Goal: Navigation & Orientation: Find specific page/section

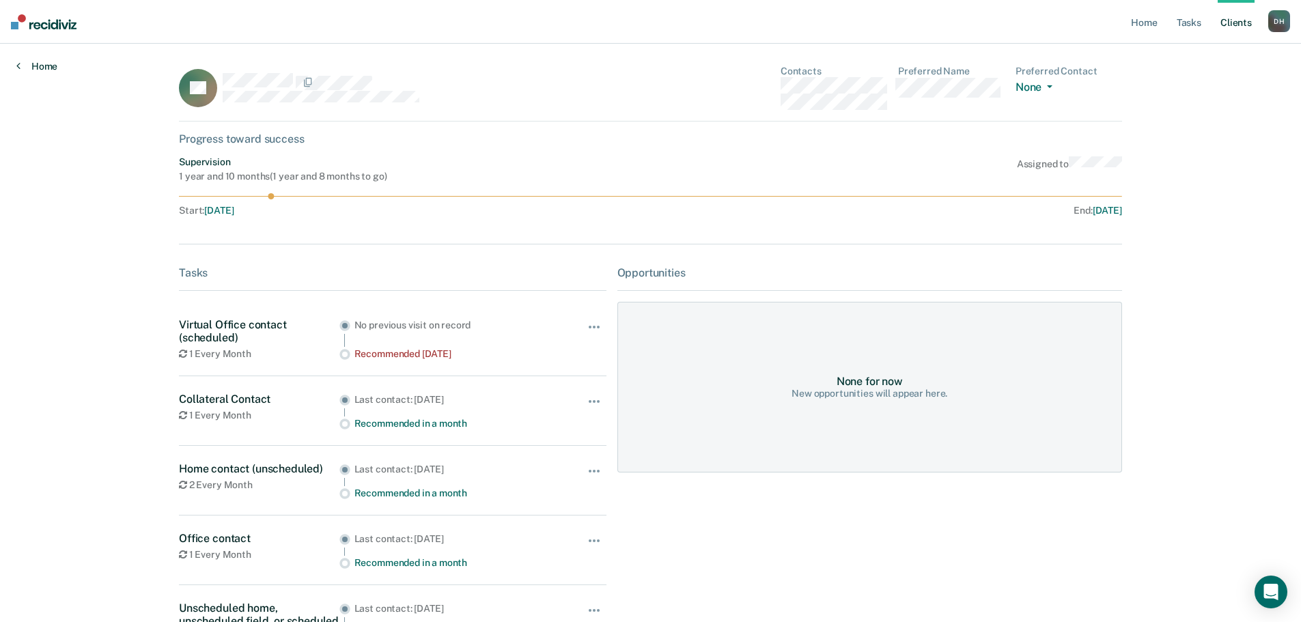
click at [49, 67] on link "Home" at bounding box center [36, 66] width 41 height 12
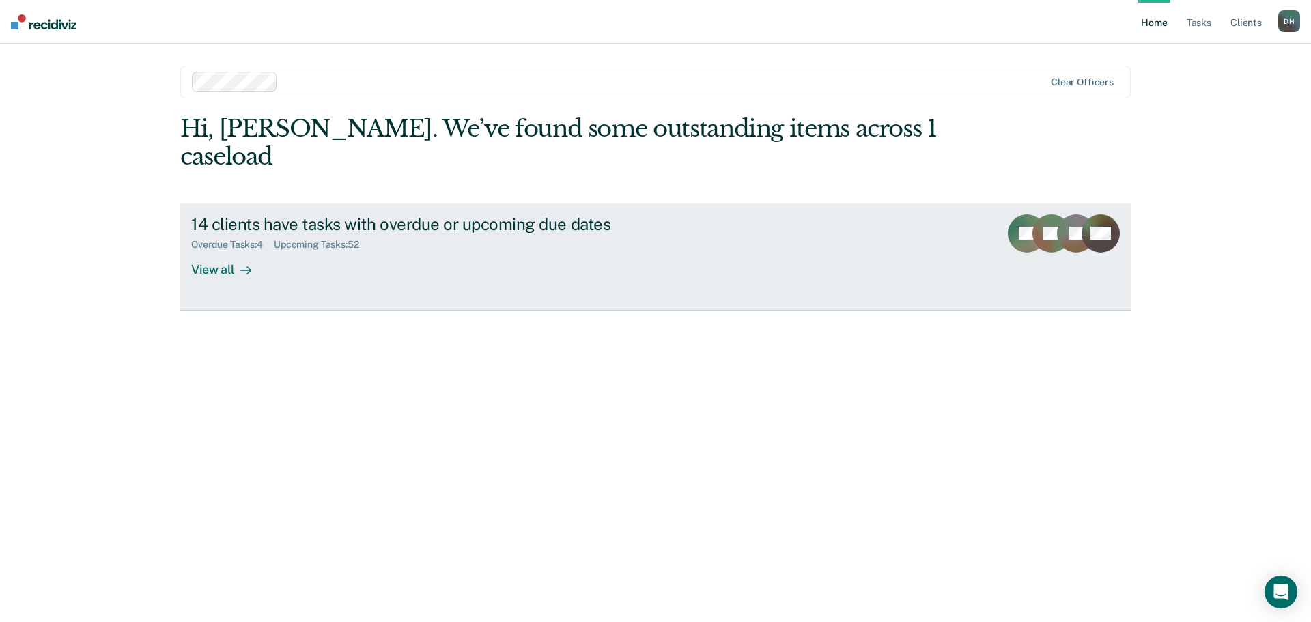
click at [227, 251] on div "View all" at bounding box center [229, 264] width 76 height 27
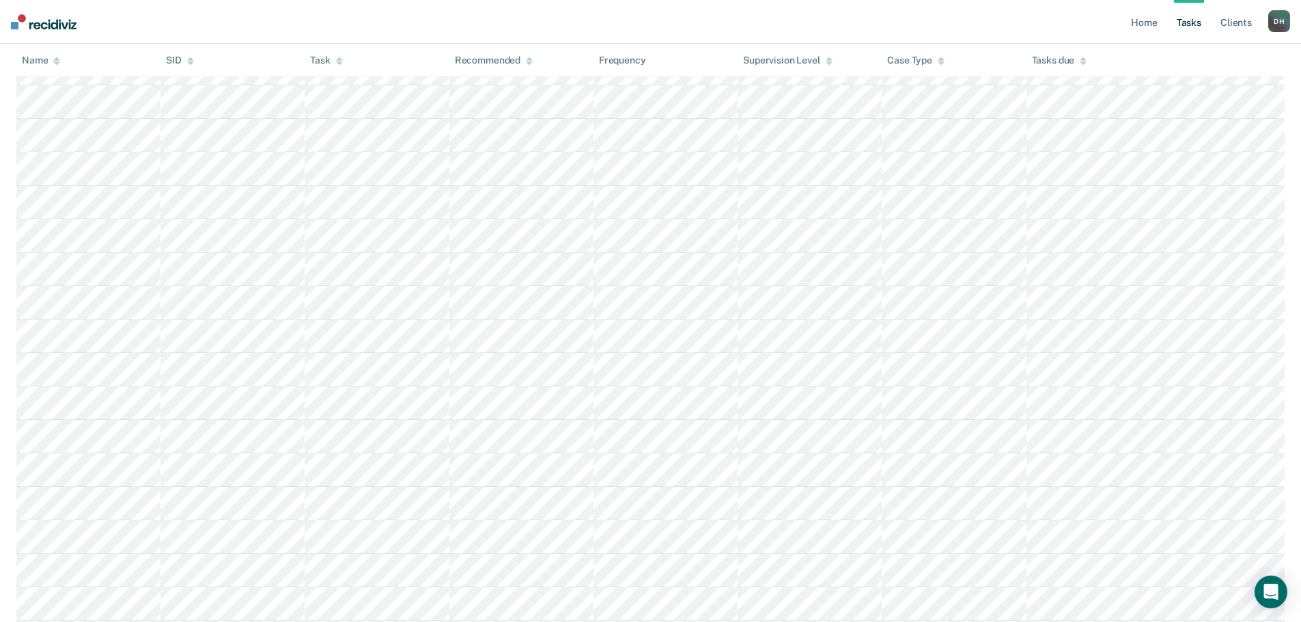
scroll to position [393, 0]
